Goal: Task Accomplishment & Management: Manage account settings

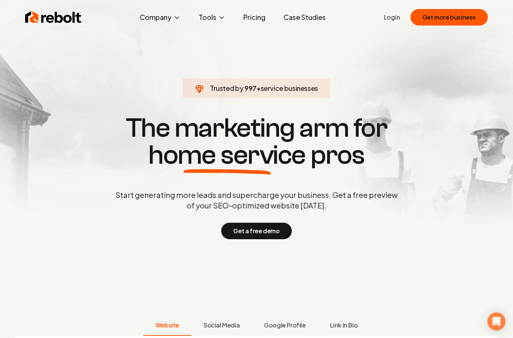
click at [392, 20] on link "Login" at bounding box center [392, 17] width 16 height 9
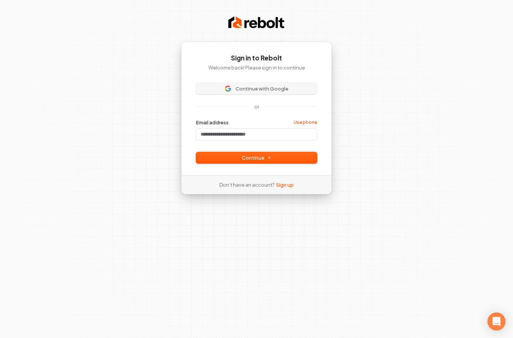
click at [291, 86] on span "Continue with Google" at bounding box center [257, 88] width 112 height 7
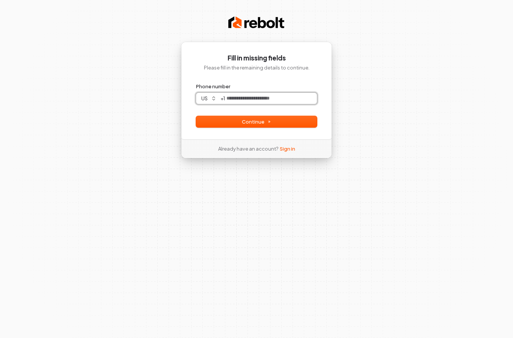
click at [264, 99] on input "Phone number" at bounding box center [271, 98] width 92 height 11
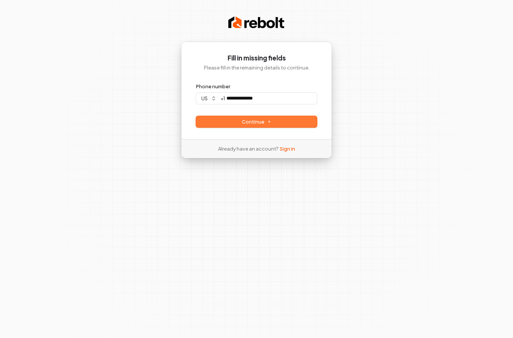
click at [271, 122] on button "Continue" at bounding box center [256, 121] width 121 height 11
type input "**********"
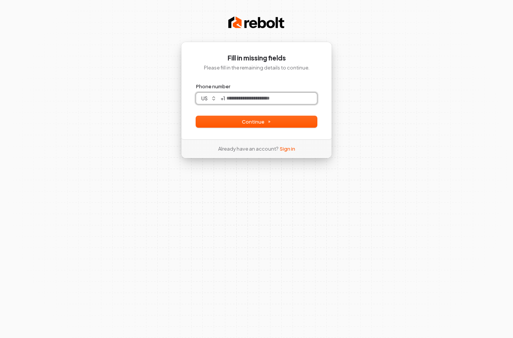
click at [267, 98] on input "Phone number" at bounding box center [271, 98] width 92 height 11
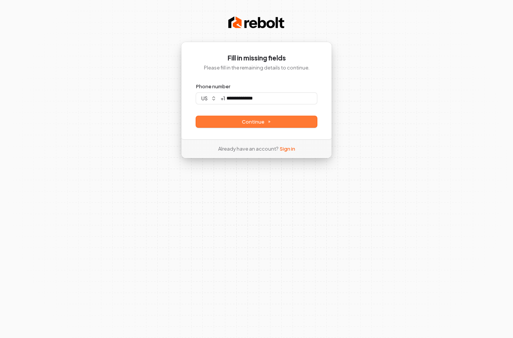
click at [277, 120] on button "Continue" at bounding box center [256, 121] width 121 height 11
type input "**********"
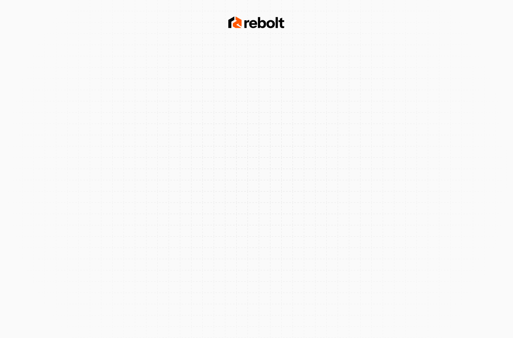
scroll to position [30, 0]
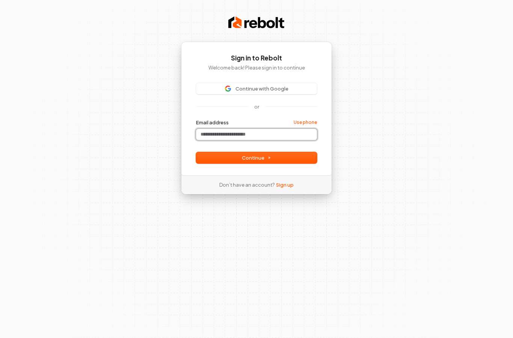
click at [235, 129] on input "Email address" at bounding box center [256, 134] width 121 height 11
type input "*"
click at [196, 119] on button "submit" at bounding box center [196, 119] width 0 height 0
type input "**********"
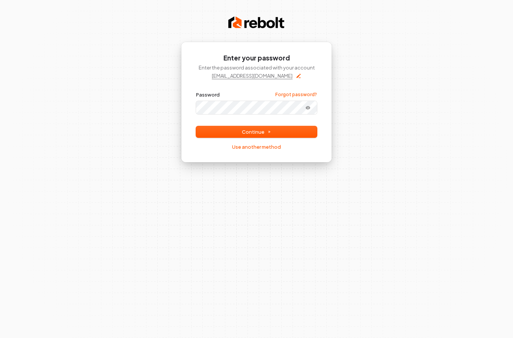
click at [196, 91] on button "submit" at bounding box center [196, 91] width 0 height 0
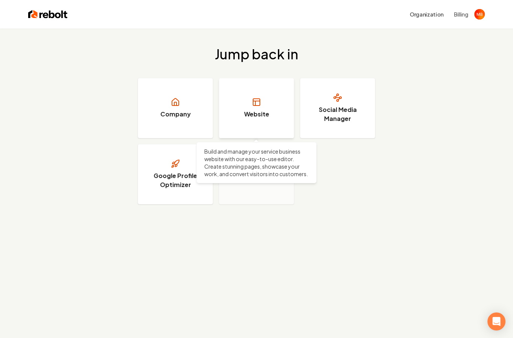
click at [246, 109] on link "Website" at bounding box center [256, 108] width 75 height 60
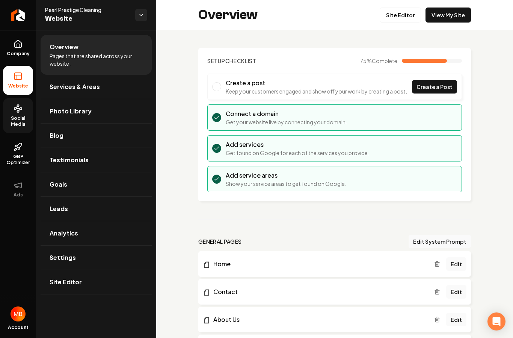
click at [14, 111] on icon at bounding box center [18, 108] width 9 height 9
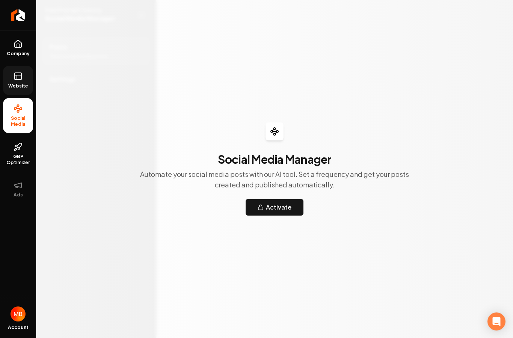
click at [21, 81] on link "Website" at bounding box center [18, 80] width 30 height 29
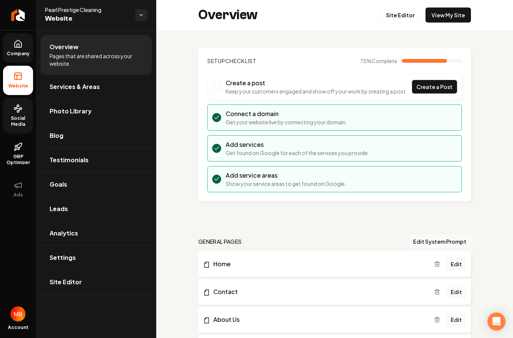
click at [15, 44] on icon at bounding box center [18, 43] width 9 height 9
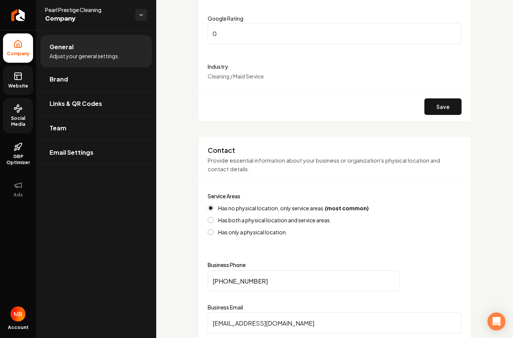
scroll to position [209, 0]
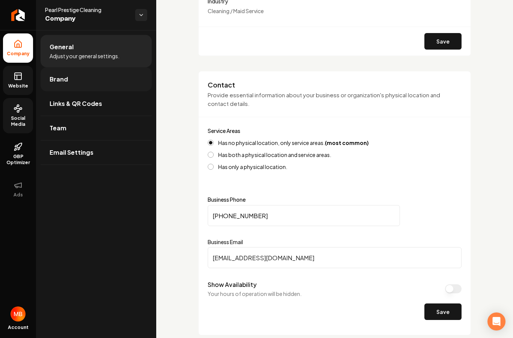
click at [110, 84] on link "Brand" at bounding box center [96, 79] width 111 height 24
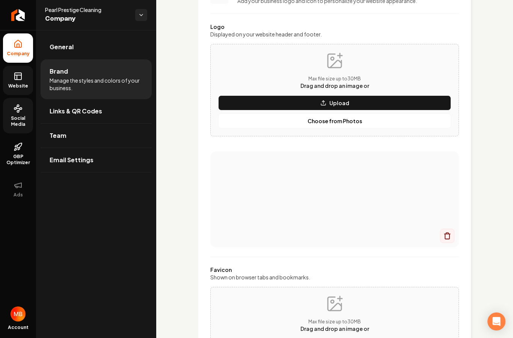
scroll to position [73, 0]
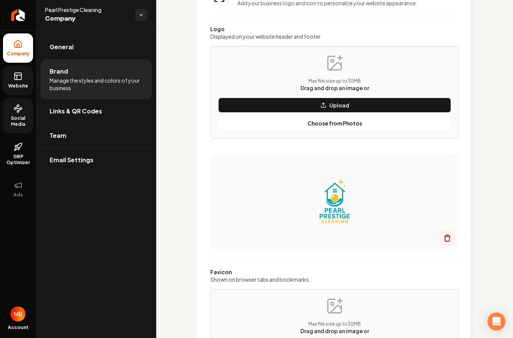
click at [327, 185] on img "Main content area" at bounding box center [335, 202] width 219 height 60
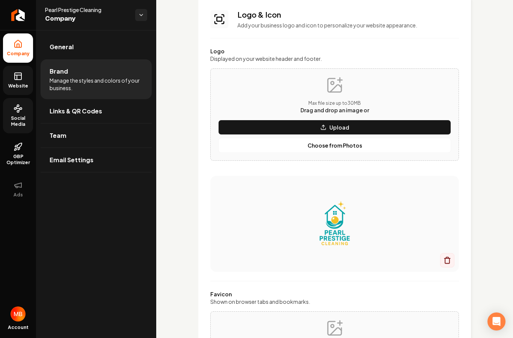
scroll to position [49, 0]
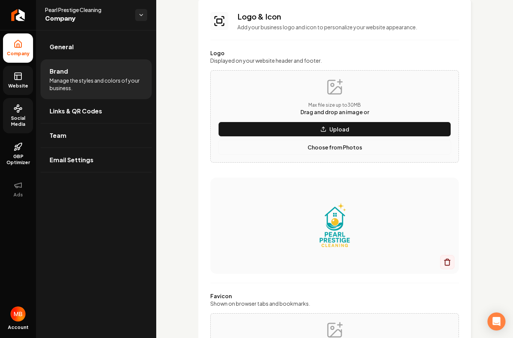
click at [298, 151] on button "Choose from Photos" at bounding box center [334, 147] width 233 height 15
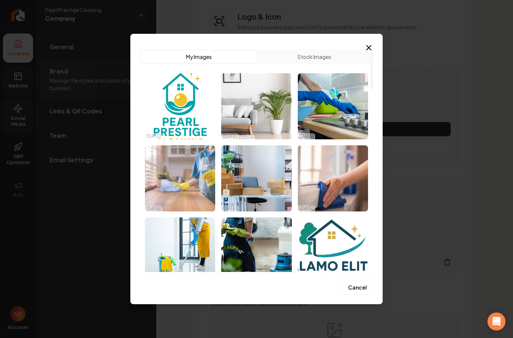
click at [192, 154] on img "Select image image_68a60a4c5c7cd75eb8b47838.jpeg" at bounding box center [180, 178] width 70 height 66
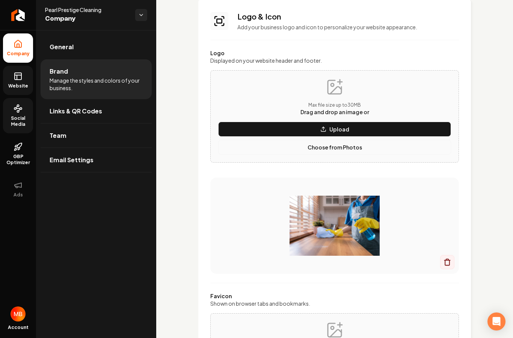
click at [347, 145] on p "Choose from Photos" at bounding box center [335, 148] width 55 height 8
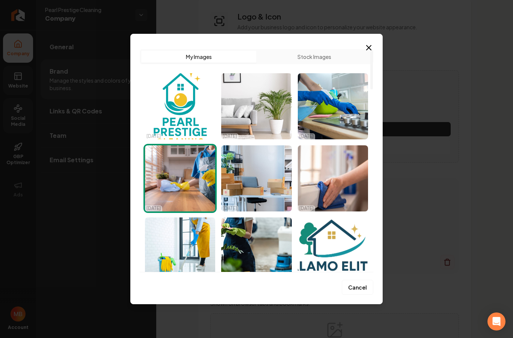
scroll to position [0, 0]
click at [199, 159] on img "Select image image_68a60a4c5c7cd75eb8b47838.jpeg" at bounding box center [180, 178] width 70 height 66
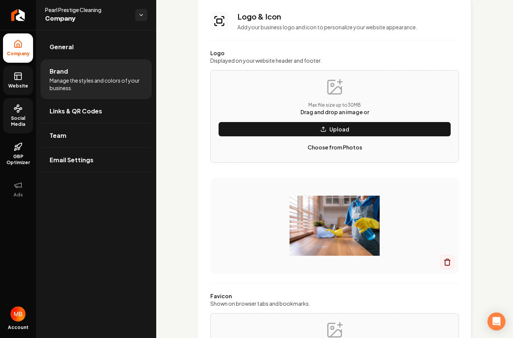
click at [357, 147] on p "Choose from Photos" at bounding box center [335, 148] width 55 height 8
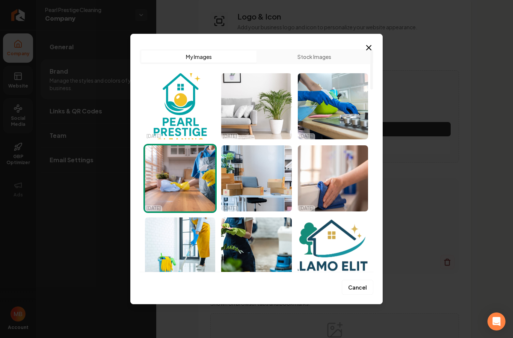
click at [179, 136] on img "Select image image_68a625715c7cd75eb862a5ae.png" at bounding box center [180, 106] width 70 height 66
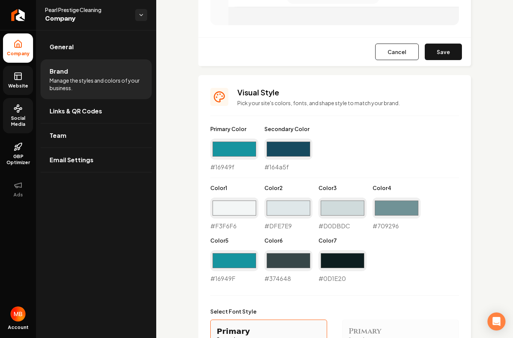
scroll to position [539, 0]
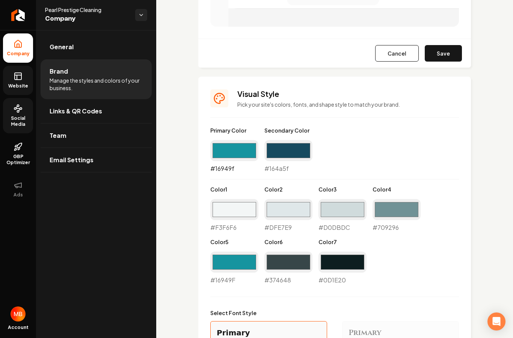
click at [235, 154] on input "#16949f" at bounding box center [234, 150] width 48 height 21
click at [0, 0] on html "Company Website Social Media GBP Optimizer Ads Account Pearl Prestige Cleaning …" at bounding box center [256, 169] width 513 height 338
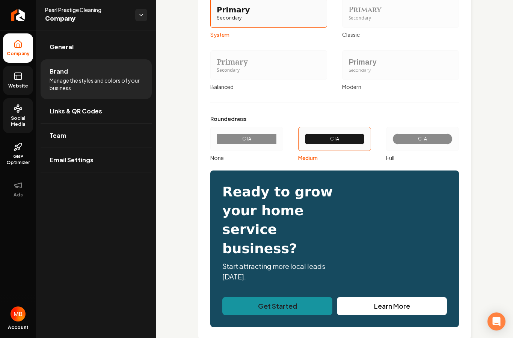
scroll to position [862, 0]
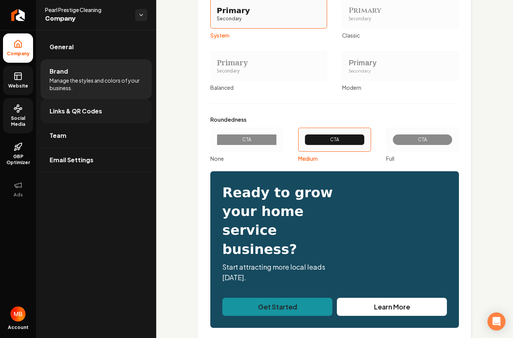
click at [115, 110] on link "Links & QR Codes" at bounding box center [96, 111] width 111 height 24
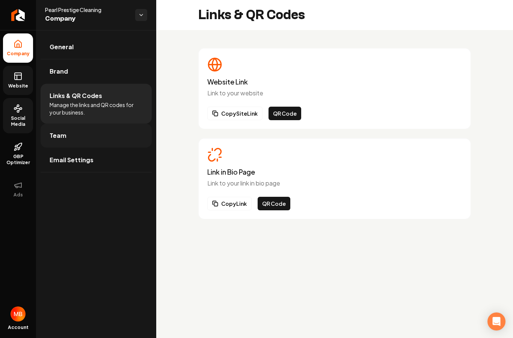
click at [128, 136] on link "Team" at bounding box center [96, 136] width 111 height 24
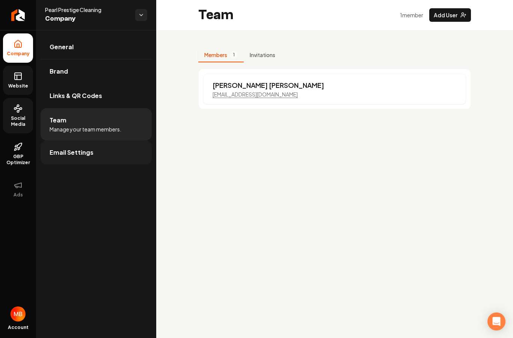
click at [119, 153] on html "Company Website Social Media GBP Optimizer Ads Account Pearl Prestige Cleaning …" at bounding box center [256, 169] width 513 height 338
click at [119, 153] on link "Email Settings" at bounding box center [96, 153] width 111 height 24
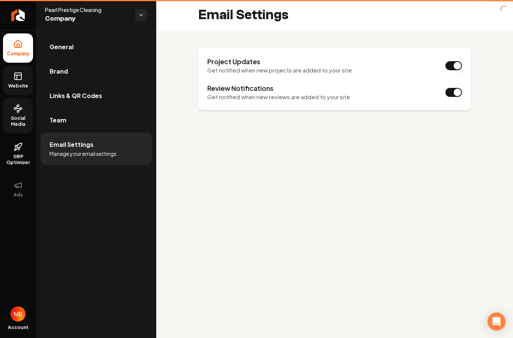
click at [118, 153] on span "Manage your email settings." at bounding box center [84, 154] width 68 height 8
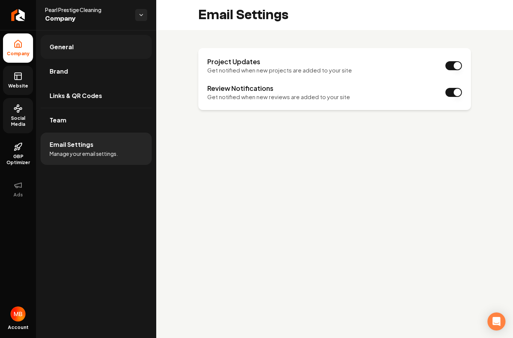
click at [120, 51] on link "General" at bounding box center [96, 47] width 111 height 24
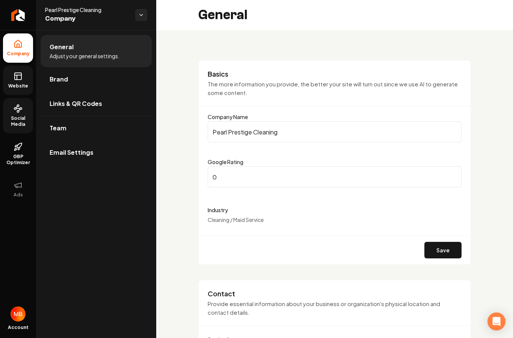
click at [120, 51] on li "General Adjust your general settings." at bounding box center [96, 51] width 111 height 32
click at [269, 182] on input "0" at bounding box center [335, 177] width 254 height 21
type input "5"
click at [441, 242] on button "Save" at bounding box center [443, 250] width 37 height 17
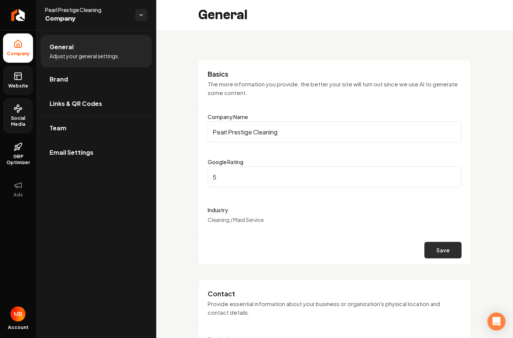
type input "5"
click at [443, 242] on button "Save" at bounding box center [443, 250] width 37 height 17
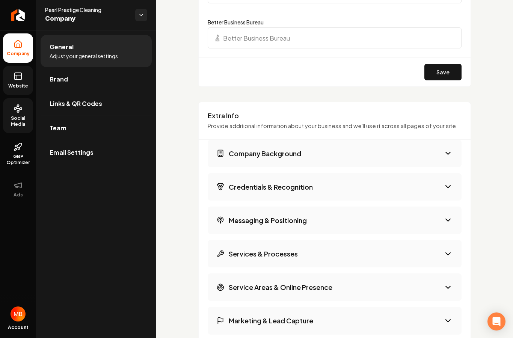
scroll to position [927, 0]
click at [391, 140] on button "Company Background" at bounding box center [335, 153] width 254 height 27
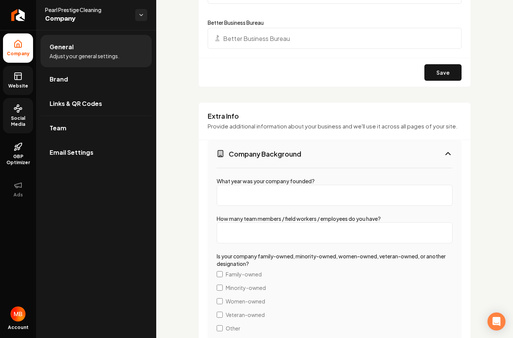
click at [391, 126] on html "Company Website Social Media GBP Optimizer Ads Account Pearl Prestige Cleaning …" at bounding box center [256, 169] width 513 height 338
click at [391, 140] on button "Company Background" at bounding box center [335, 153] width 254 height 27
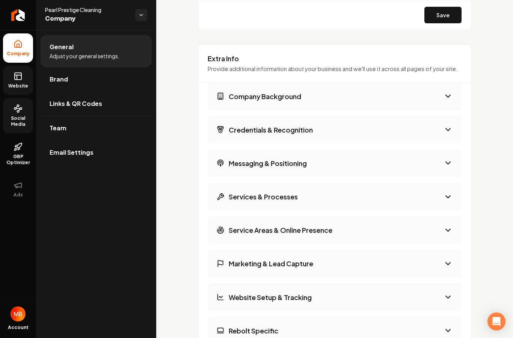
scroll to position [1060, 0]
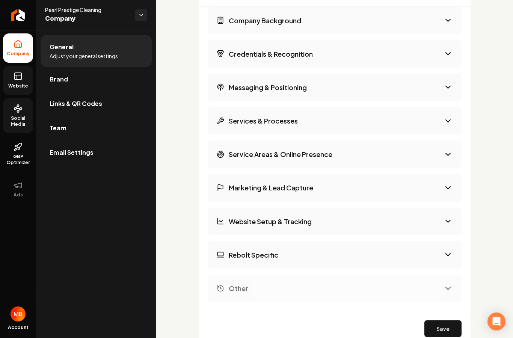
click at [303, 183] on h3 "Marketing & Lead Capture" at bounding box center [271, 187] width 85 height 9
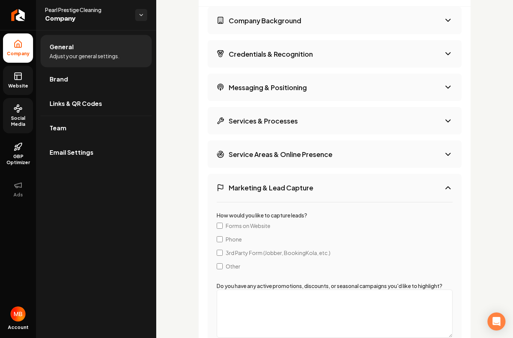
click at [303, 157] on html "Company Website Social Media GBP Optimizer Ads Account Pearl Prestige Cleaning …" at bounding box center [256, 169] width 513 height 338
click at [304, 183] on h3 "Marketing & Lead Capture" at bounding box center [271, 187] width 85 height 9
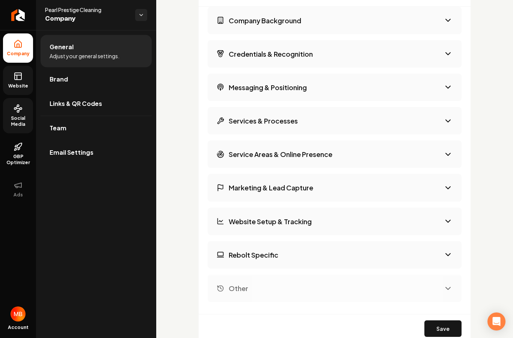
scroll to position [1099, 0]
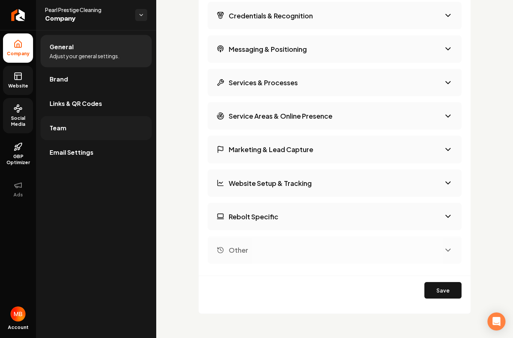
click at [79, 116] on link "Team" at bounding box center [96, 128] width 111 height 24
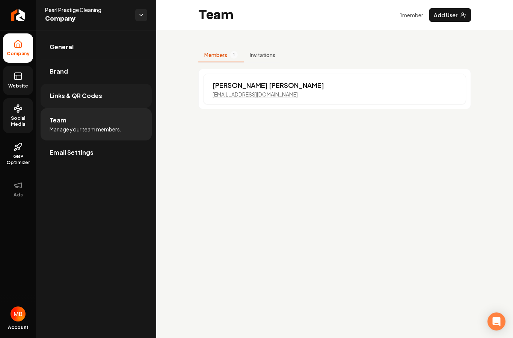
click at [111, 98] on link "Links & QR Codes" at bounding box center [96, 96] width 111 height 24
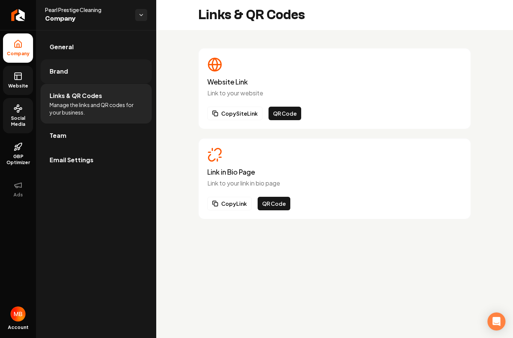
click at [77, 78] on link "Brand" at bounding box center [96, 71] width 111 height 24
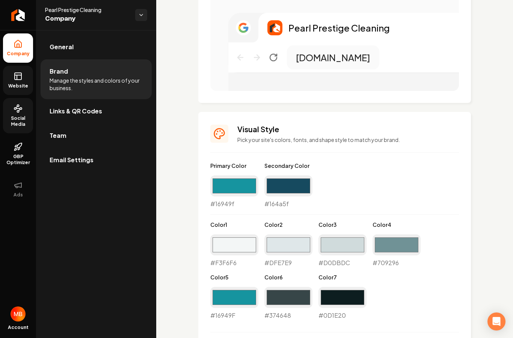
scroll to position [516, 0]
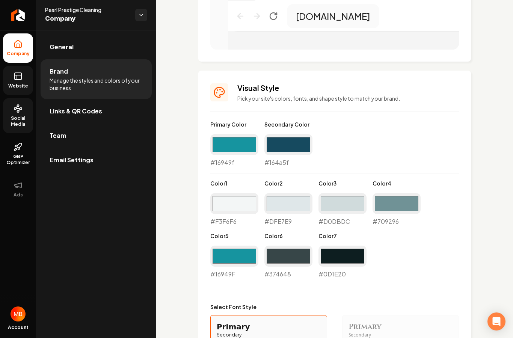
click at [17, 83] on span "Website" at bounding box center [18, 86] width 26 height 6
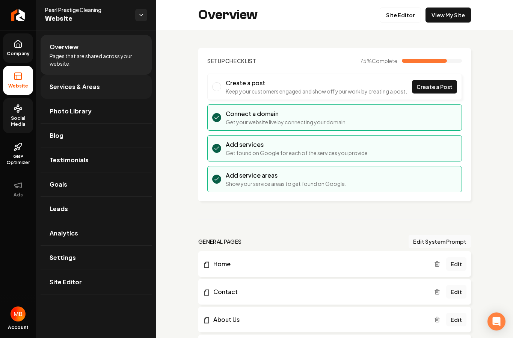
click at [129, 83] on link "Services & Areas" at bounding box center [96, 87] width 111 height 24
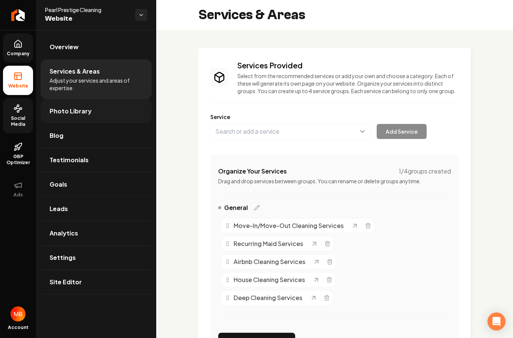
click at [122, 106] on link "Photo Library" at bounding box center [96, 111] width 111 height 24
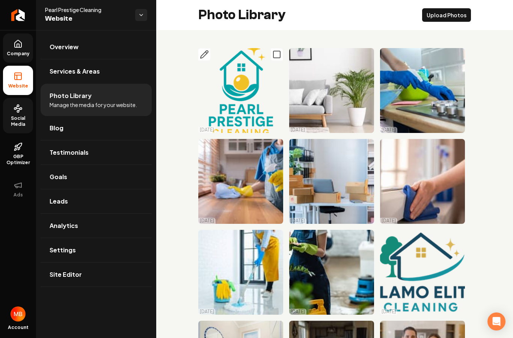
click at [277, 55] on icon "Main content area" at bounding box center [277, 54] width 9 height 9
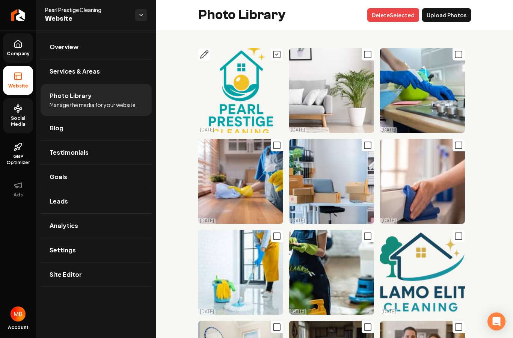
click at [277, 55] on icon "Main content area" at bounding box center [277, 54] width 9 height 9
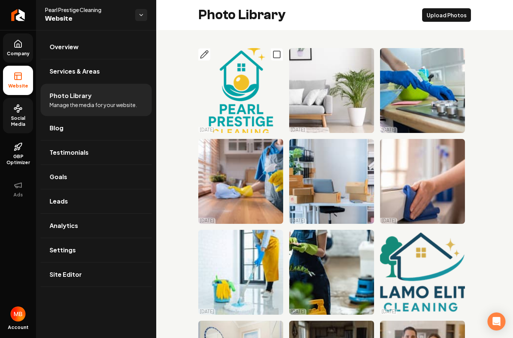
click at [243, 97] on img "Main content area" at bounding box center [240, 90] width 85 height 85
click at [204, 58] on icon "Main content area" at bounding box center [204, 54] width 9 height 9
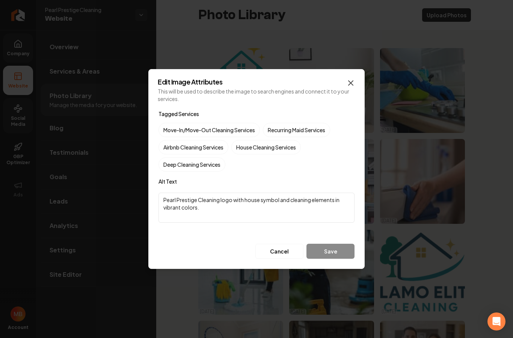
click at [354, 86] on icon "button" at bounding box center [351, 83] width 9 height 9
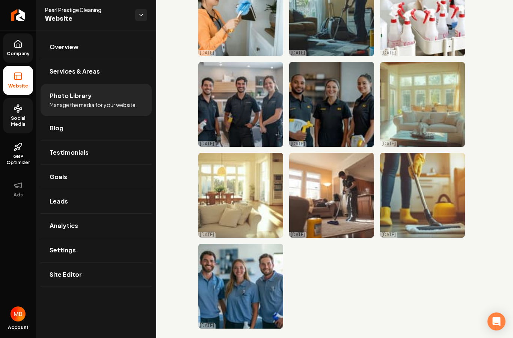
scroll to position [1260, 0]
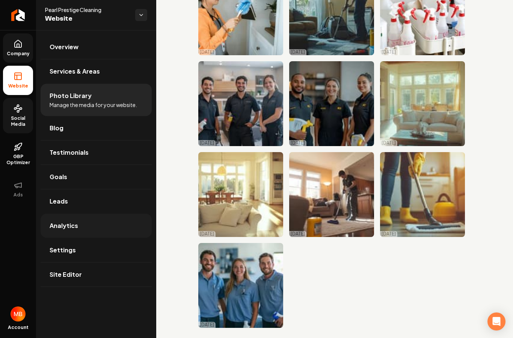
click at [74, 221] on link "Analytics" at bounding box center [96, 226] width 111 height 24
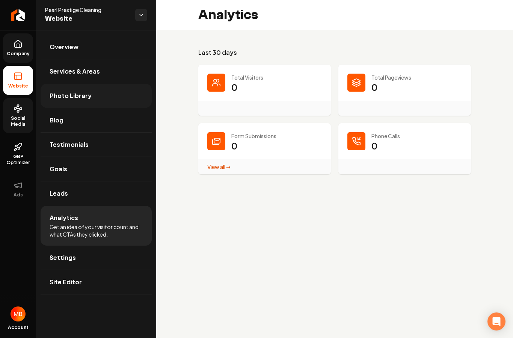
click at [99, 99] on link "Photo Library" at bounding box center [96, 96] width 111 height 24
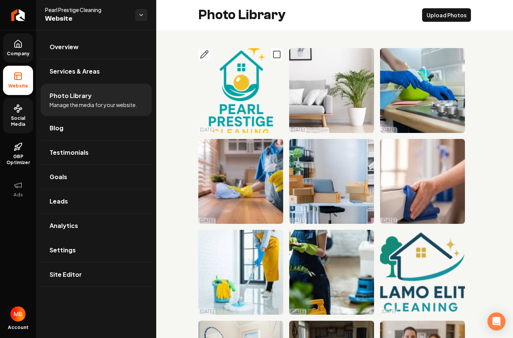
click at [278, 55] on icon "Main content area" at bounding box center [277, 54] width 9 height 9
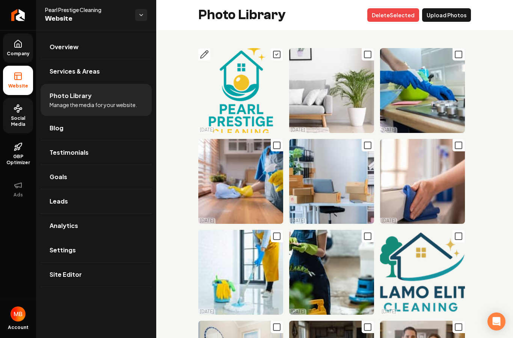
click at [278, 55] on icon "Main content area" at bounding box center [277, 54] width 9 height 9
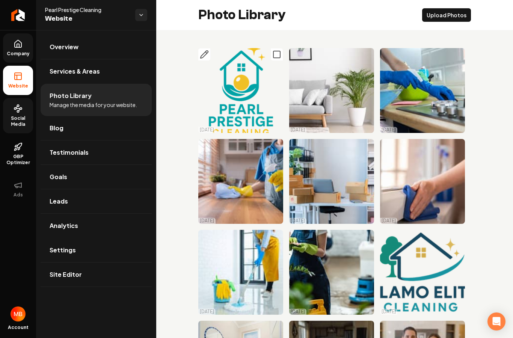
click at [278, 55] on icon "Main content area" at bounding box center [277, 54] width 9 height 9
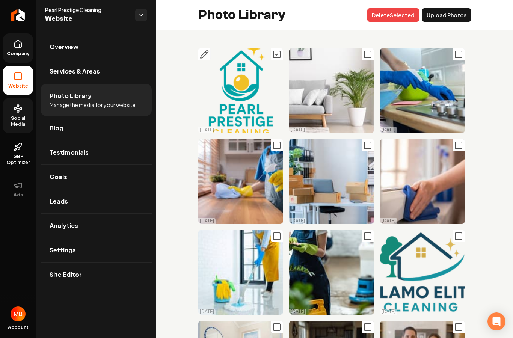
click at [278, 55] on icon "Main content area" at bounding box center [277, 54] width 9 height 9
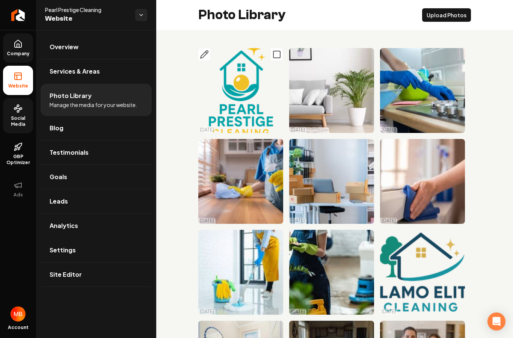
click at [206, 56] on icon "Main content area" at bounding box center [204, 54] width 9 height 9
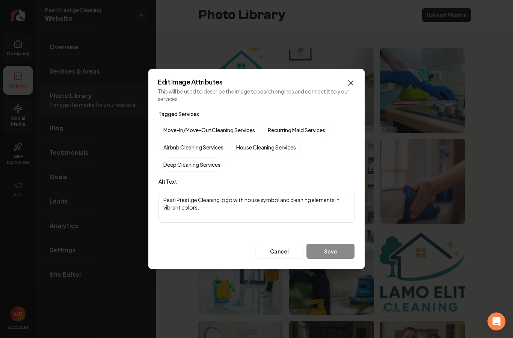
click at [351, 83] on icon "button" at bounding box center [351, 83] width 5 height 5
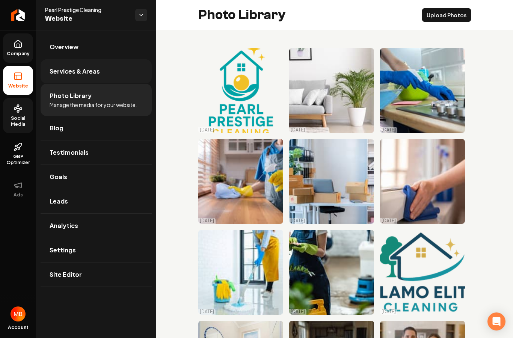
click at [136, 78] on link "Services & Areas" at bounding box center [96, 71] width 111 height 24
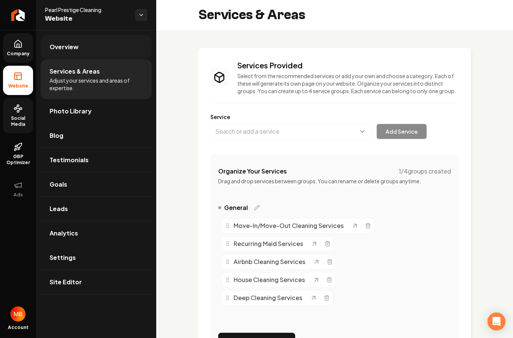
click at [112, 52] on link "Overview" at bounding box center [96, 47] width 111 height 24
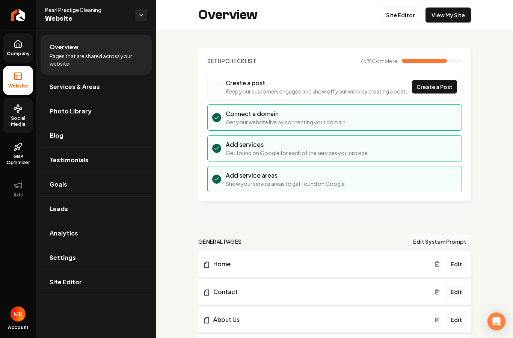
click at [17, 55] on span "Company" at bounding box center [18, 54] width 29 height 6
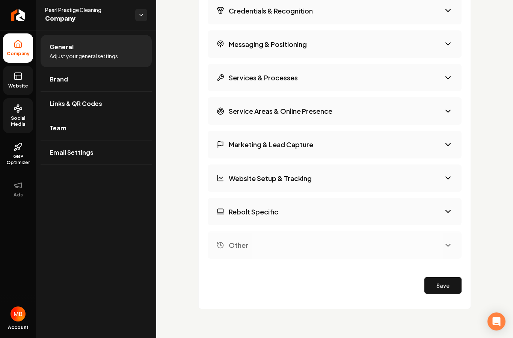
scroll to position [1103, 0]
click at [117, 79] on link "Brand" at bounding box center [96, 79] width 111 height 24
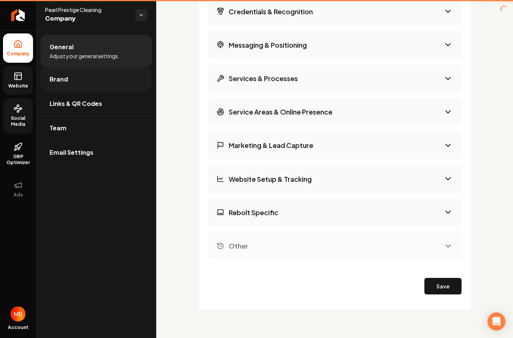
scroll to position [101, 0]
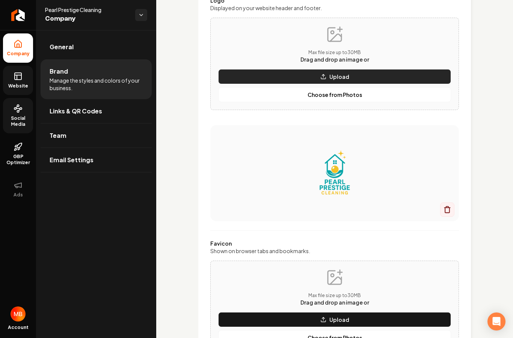
click at [324, 79] on icon "Main content area" at bounding box center [324, 77] width 6 height 6
click at [0, 0] on html "Company Website Social Media GBP Optimizer Ads Account Pearl Prestige Cleaning …" at bounding box center [256, 169] width 513 height 338
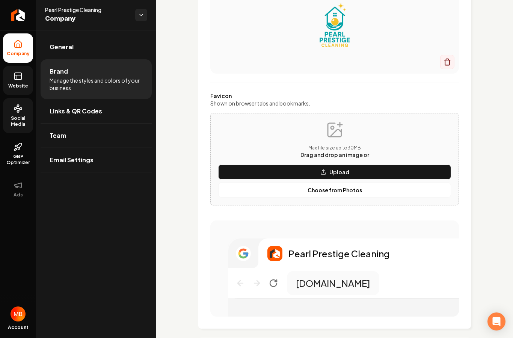
scroll to position [250, 0]
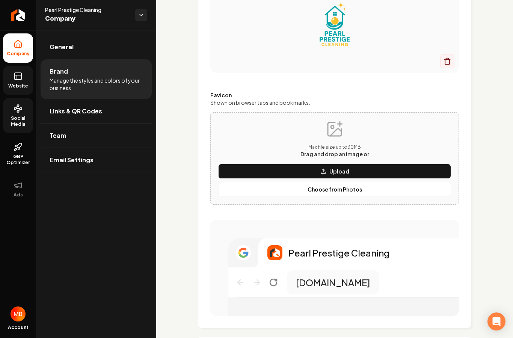
click at [406, 197] on div "Max file size up to 30 MB Drag and drop an image or Upload Choose from Photos" at bounding box center [334, 158] width 249 height 92
click at [402, 193] on button "Choose from Photos" at bounding box center [334, 189] width 233 height 15
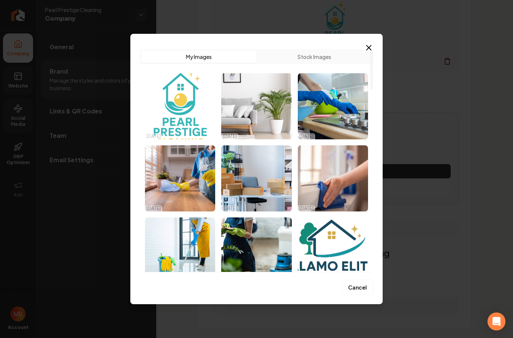
click at [162, 112] on img "Select image image_68a625715c7cd75eb862a5ae.png" at bounding box center [180, 106] width 70 height 66
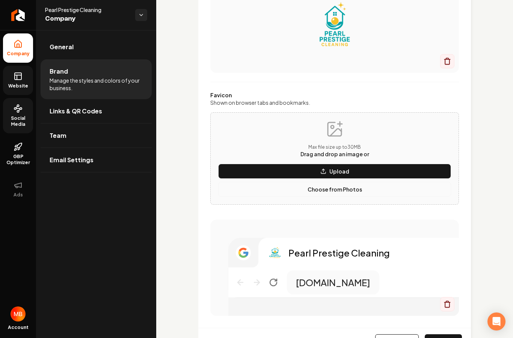
click at [334, 193] on button "Choose from Photos" at bounding box center [334, 189] width 233 height 15
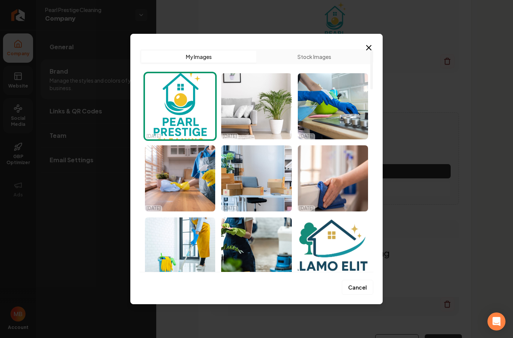
click at [322, 59] on button "Stock Images" at bounding box center [314, 57] width 115 height 12
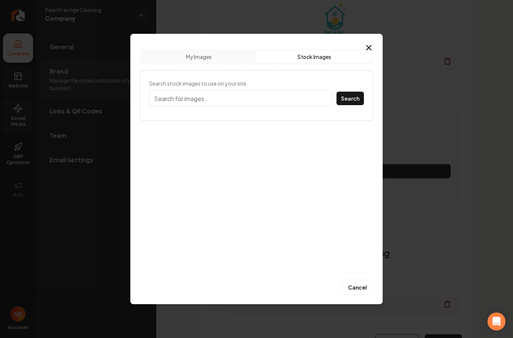
click at [235, 98] on input "Search stock images to use on your site." at bounding box center [240, 98] width 183 height 17
click at [354, 99] on button "Search" at bounding box center [350, 99] width 27 height 14
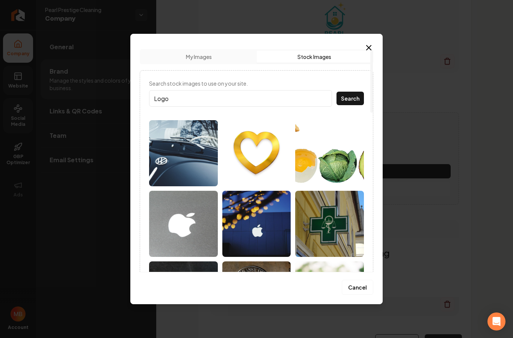
click at [276, 98] on input "Logo" at bounding box center [240, 98] width 183 height 17
type input "L"
type input "Pearl prestige cleaning logo"
click at [351, 98] on button "Search" at bounding box center [350, 99] width 27 height 14
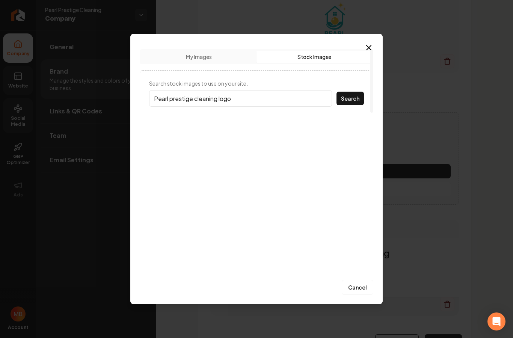
scroll to position [0, 0]
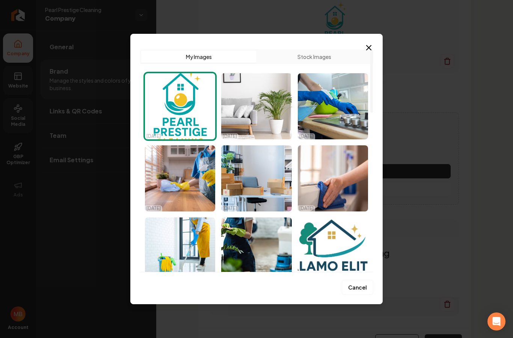
click at [181, 54] on button "My Images" at bounding box center [198, 57] width 115 height 12
click at [185, 100] on img "Select image image_68a625715c7cd75eb862a5ae.png" at bounding box center [180, 106] width 70 height 66
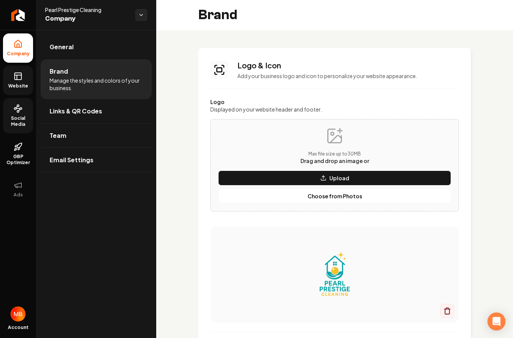
click at [264, 74] on p "Add your business logo and icon to personalize your website appearance." at bounding box center [349, 76] width 222 height 8
click at [333, 199] on p "Choose from Photos" at bounding box center [335, 196] width 55 height 8
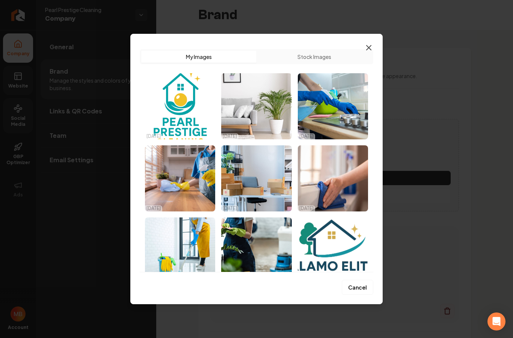
click at [368, 48] on icon "button" at bounding box center [369, 47] width 9 height 9
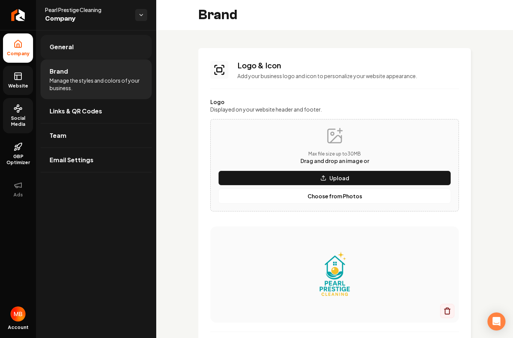
click at [123, 44] on link "General" at bounding box center [96, 47] width 111 height 24
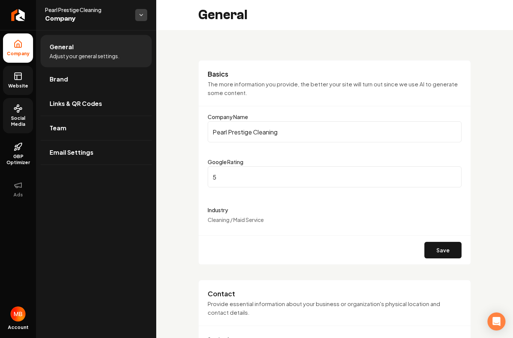
click at [144, 10] on html "Company Website Social Media GBP Optimizer Ads Account Pearl Prestige Cleaning …" at bounding box center [256, 169] width 513 height 338
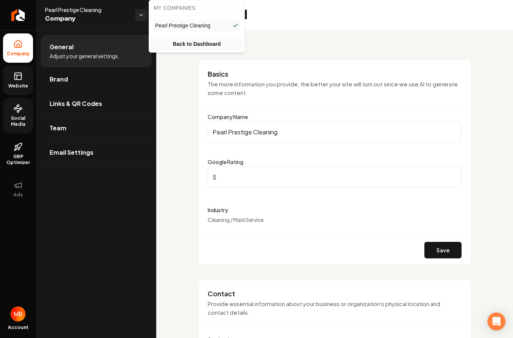
click at [180, 41] on link "Back to Dashboard" at bounding box center [197, 44] width 92 height 14
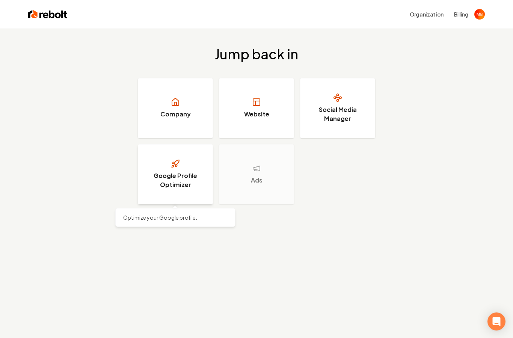
click at [186, 172] on h3 "Google Profile Optimizer" at bounding box center [175, 180] width 56 height 18
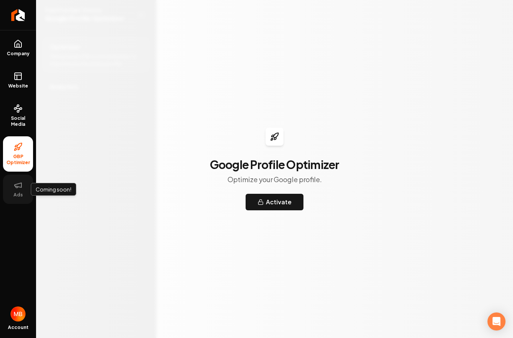
click at [24, 197] on span "Ads" at bounding box center [18, 195] width 15 height 6
click at [16, 195] on span "Ads" at bounding box center [18, 195] width 15 height 6
click at [20, 189] on icon at bounding box center [18, 185] width 9 height 9
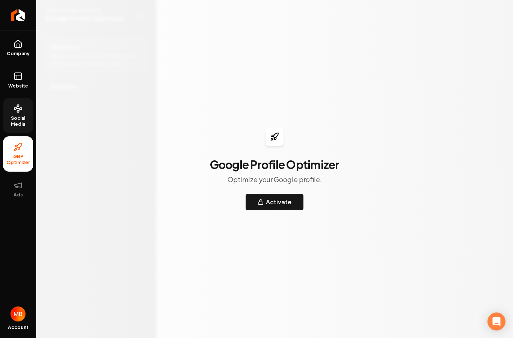
click at [18, 115] on span "Social Media" at bounding box center [18, 121] width 30 height 12
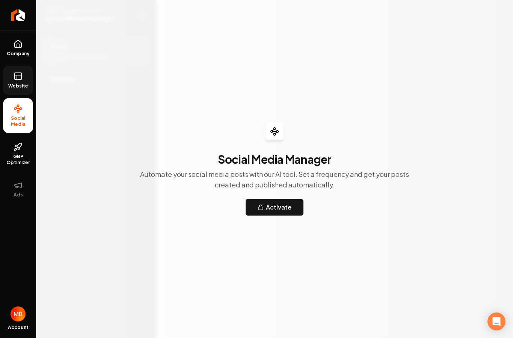
click at [11, 81] on link "Website" at bounding box center [18, 80] width 30 height 29
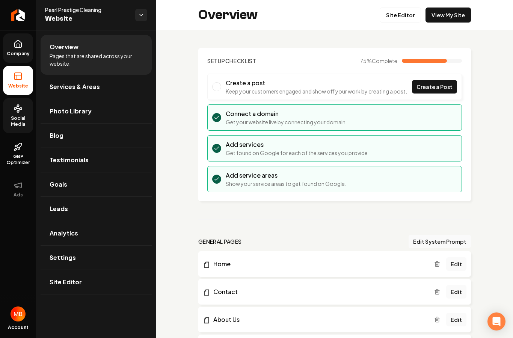
click at [8, 50] on link "Company" at bounding box center [18, 47] width 30 height 29
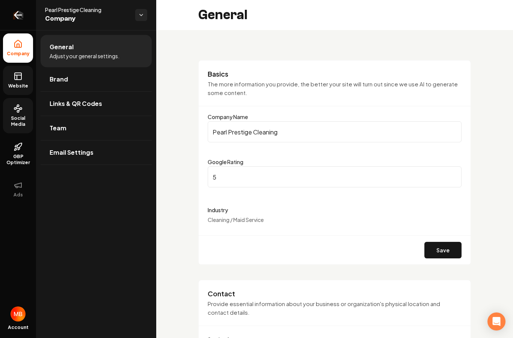
click at [14, 17] on icon "Return to dashboard" at bounding box center [18, 15] width 12 height 12
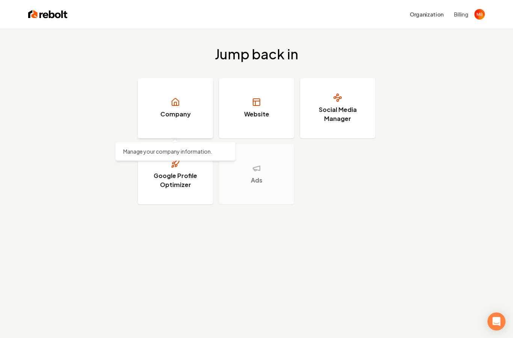
click at [168, 118] on h3 "Company" at bounding box center [175, 114] width 30 height 9
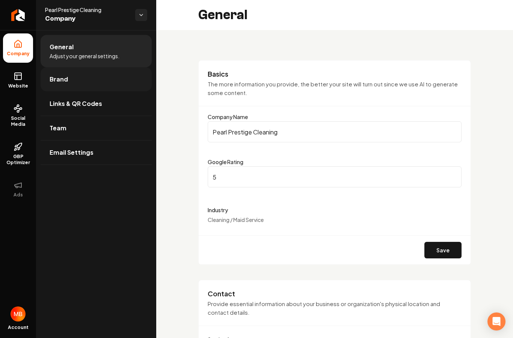
click at [113, 80] on link "Brand" at bounding box center [96, 79] width 111 height 24
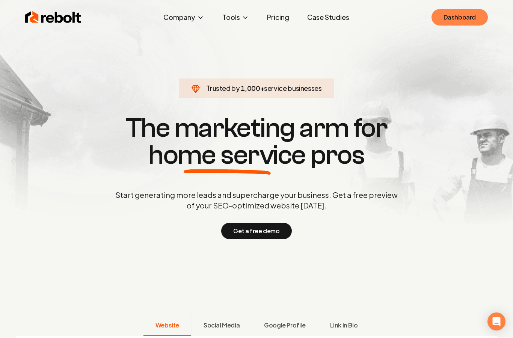
click at [462, 20] on link "Dashboard" at bounding box center [460, 17] width 56 height 17
